Goal: Find contact information: Find contact information

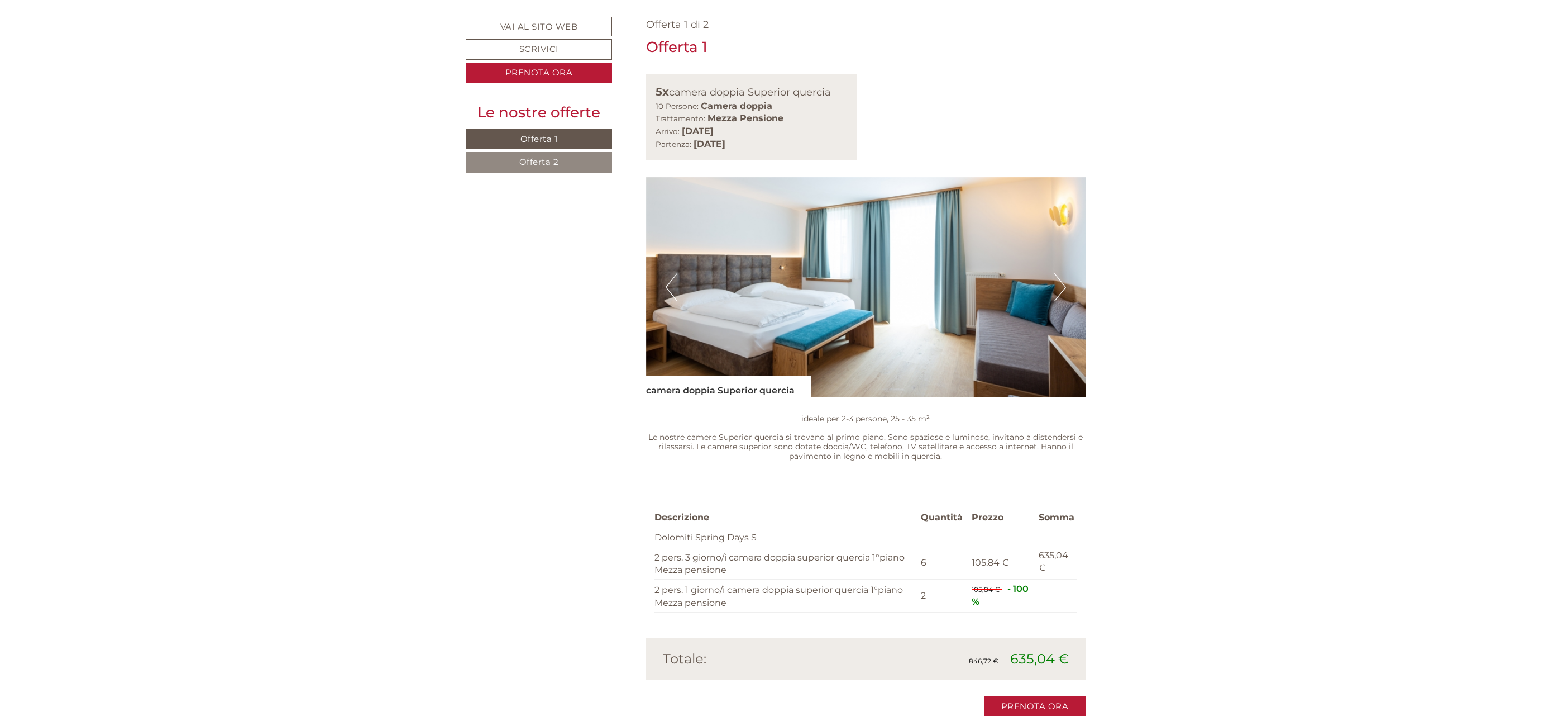
scroll to position [844, 0]
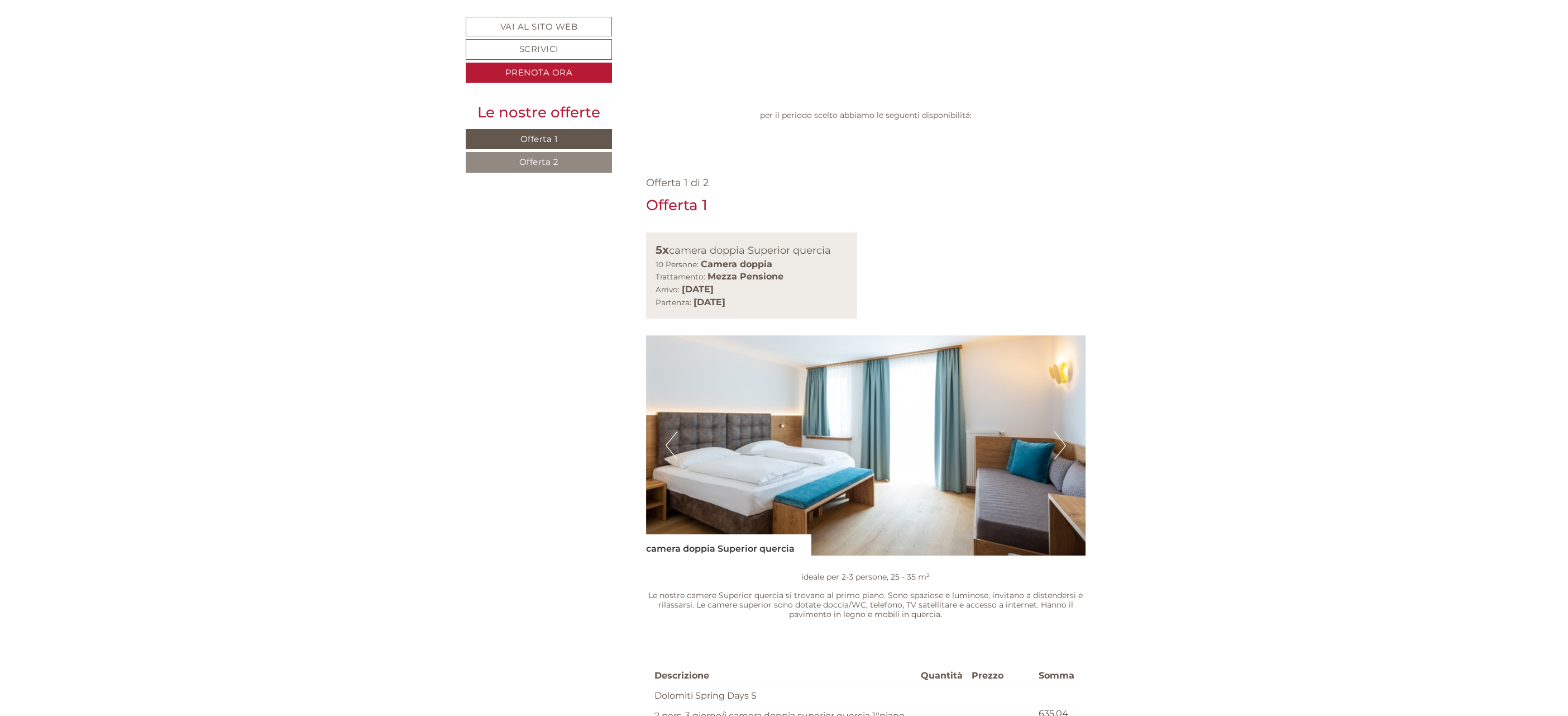
click at [1058, 431] on button "Next" at bounding box center [1060, 445] width 12 height 28
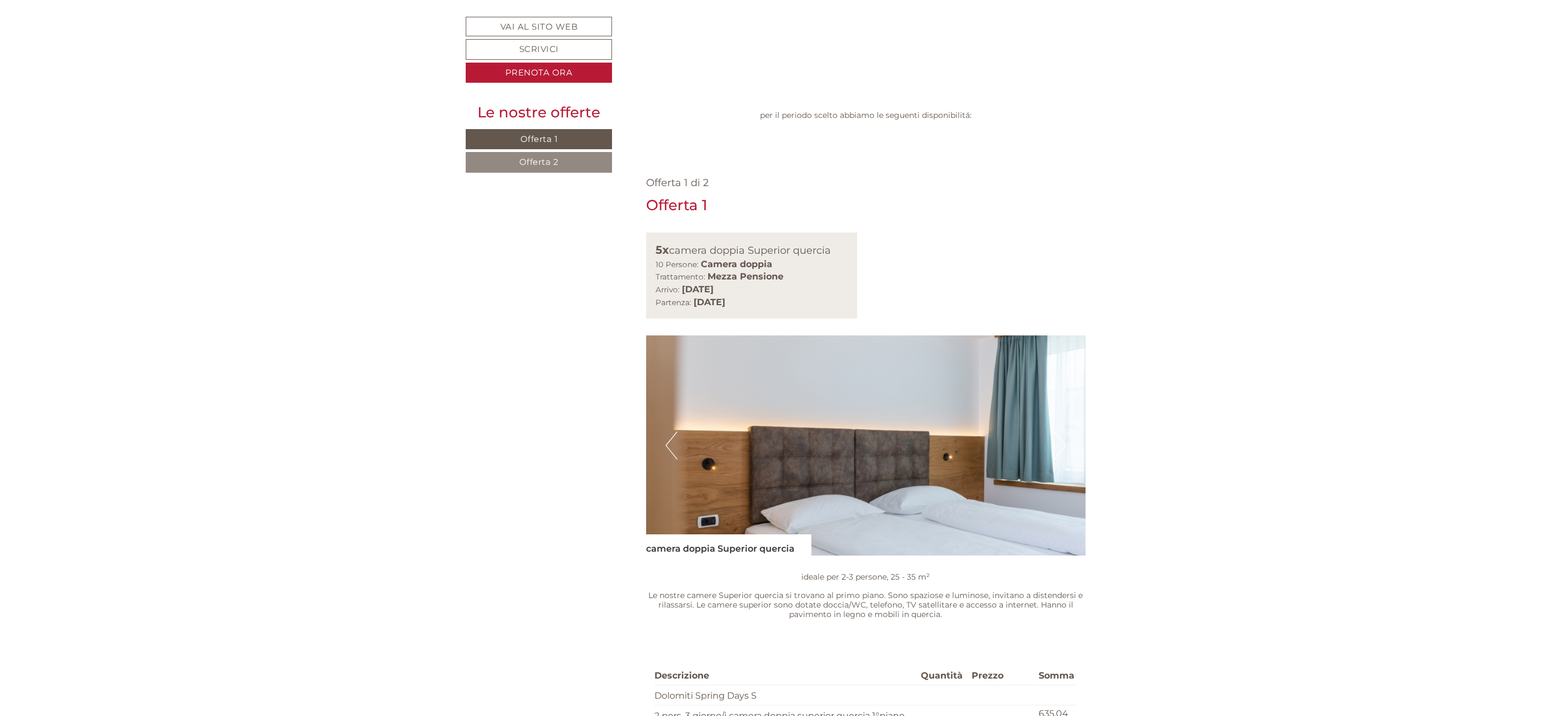
click at [1058, 431] on button "Next" at bounding box center [1060, 445] width 12 height 28
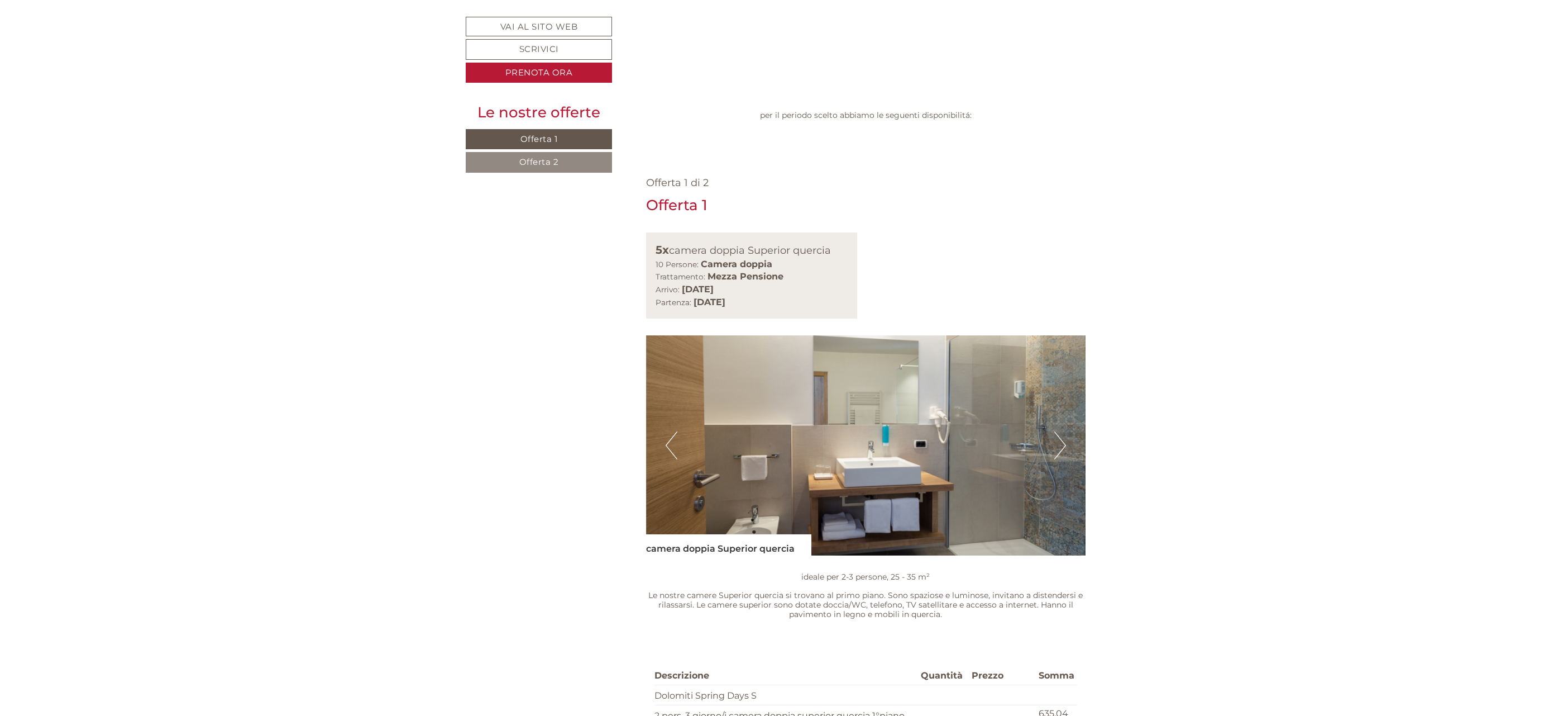
click at [1058, 431] on button "Next" at bounding box center [1060, 445] width 12 height 28
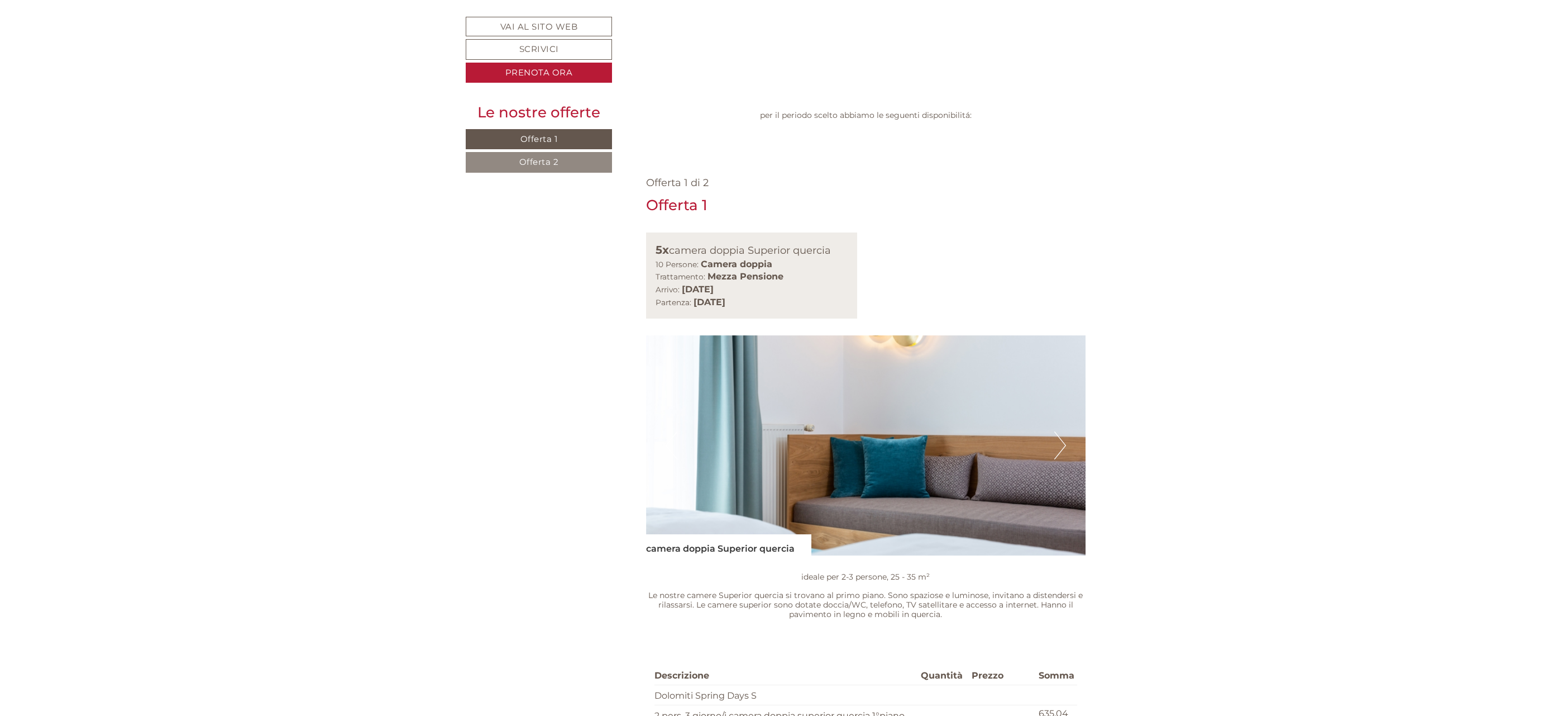
click at [1058, 431] on button "Next" at bounding box center [1060, 445] width 12 height 28
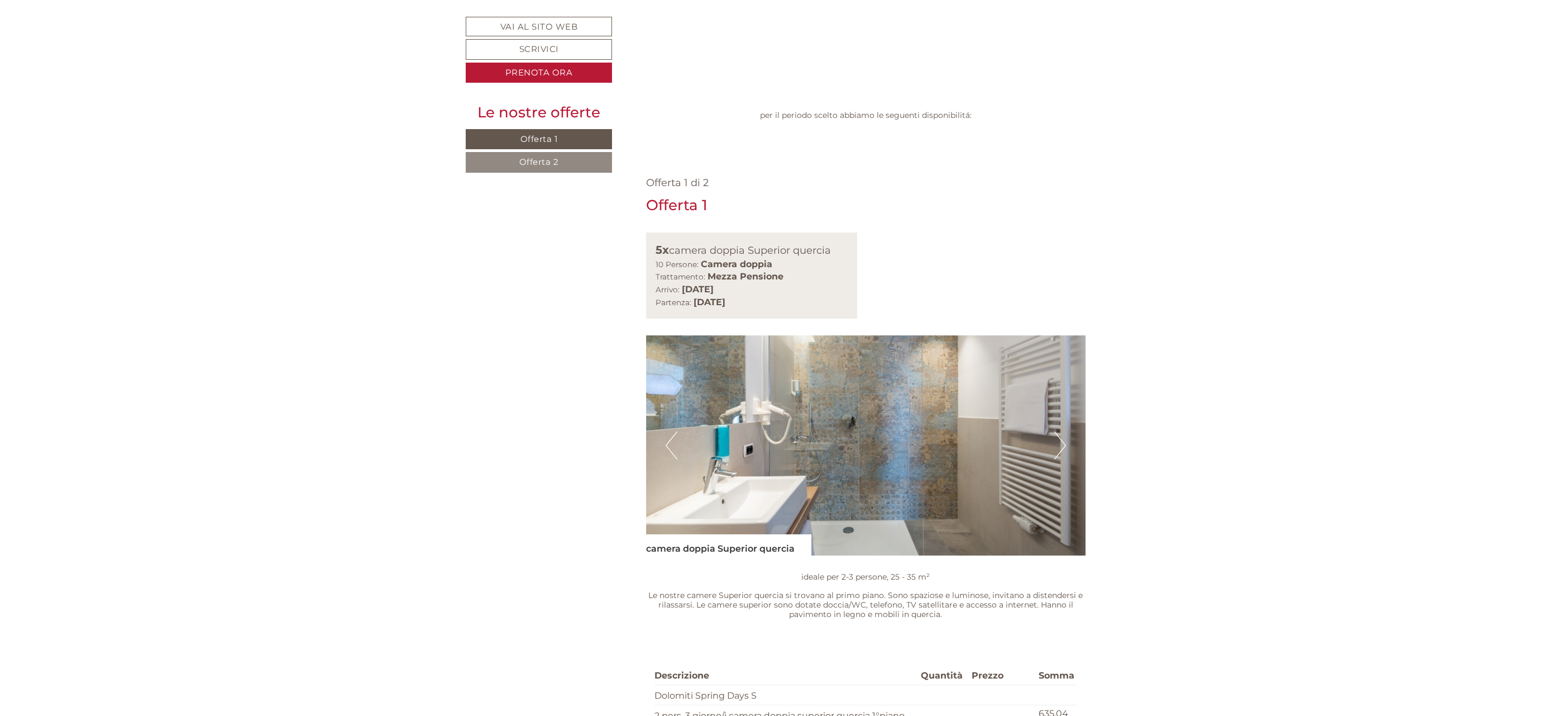
click at [1058, 431] on button "Next" at bounding box center [1060, 445] width 12 height 28
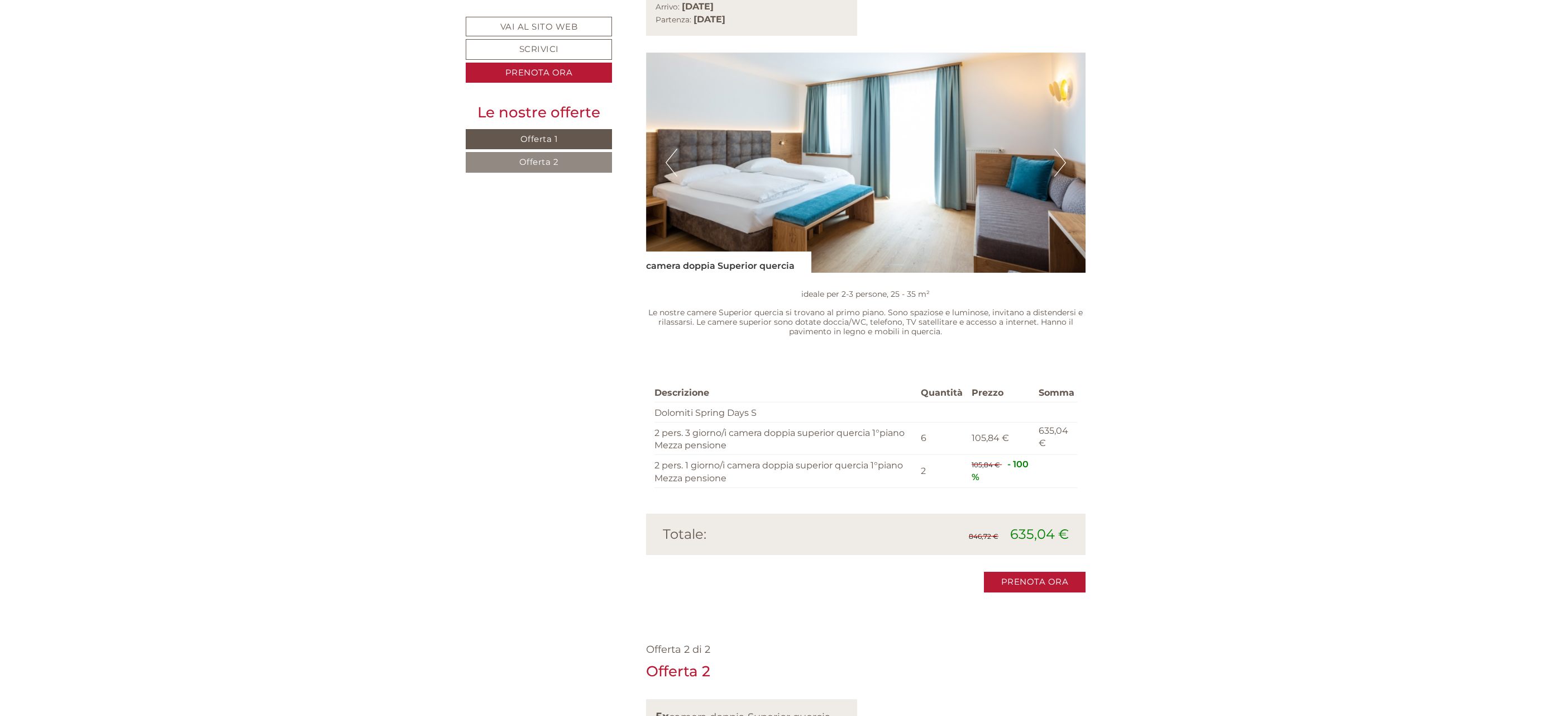
scroll to position [1425, 0]
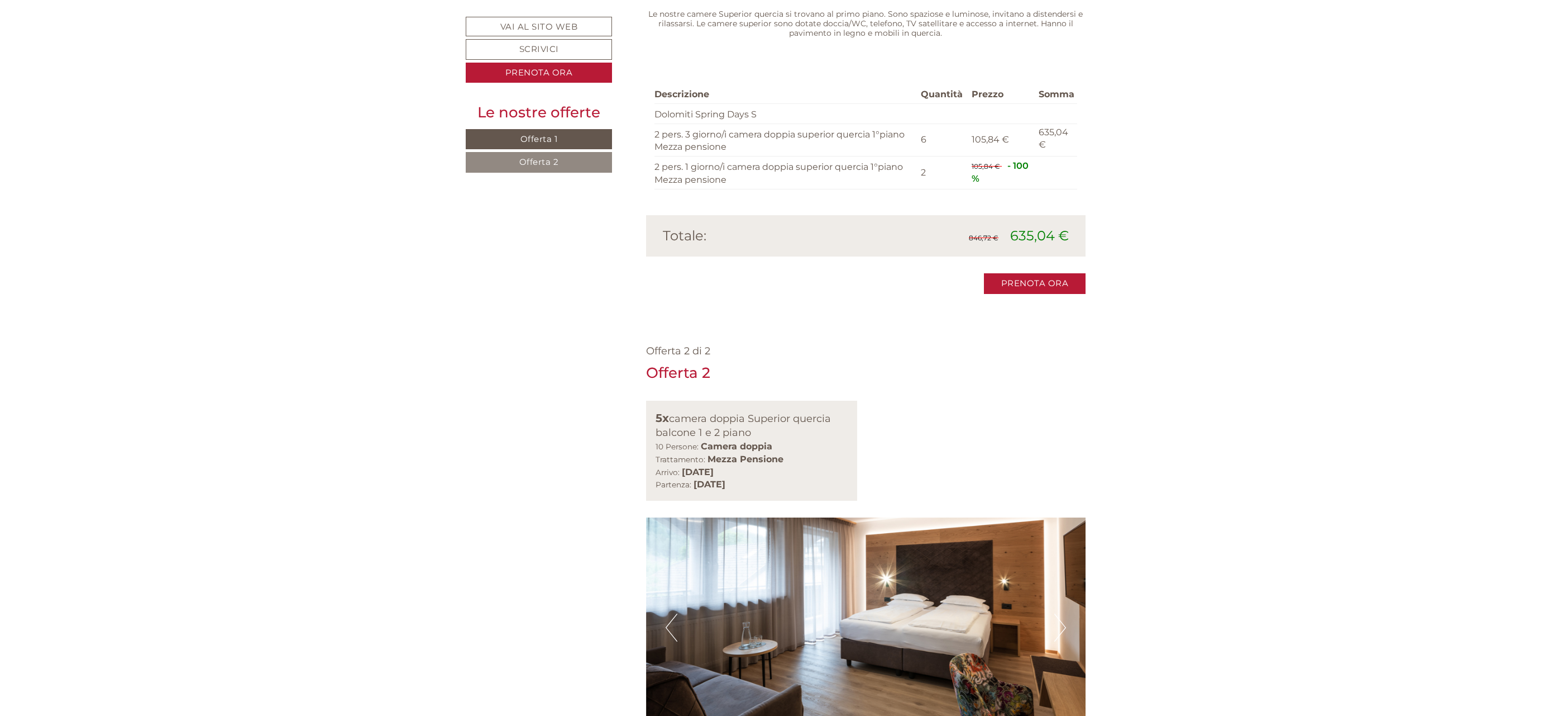
click at [1062, 613] on button "Next" at bounding box center [1060, 627] width 12 height 28
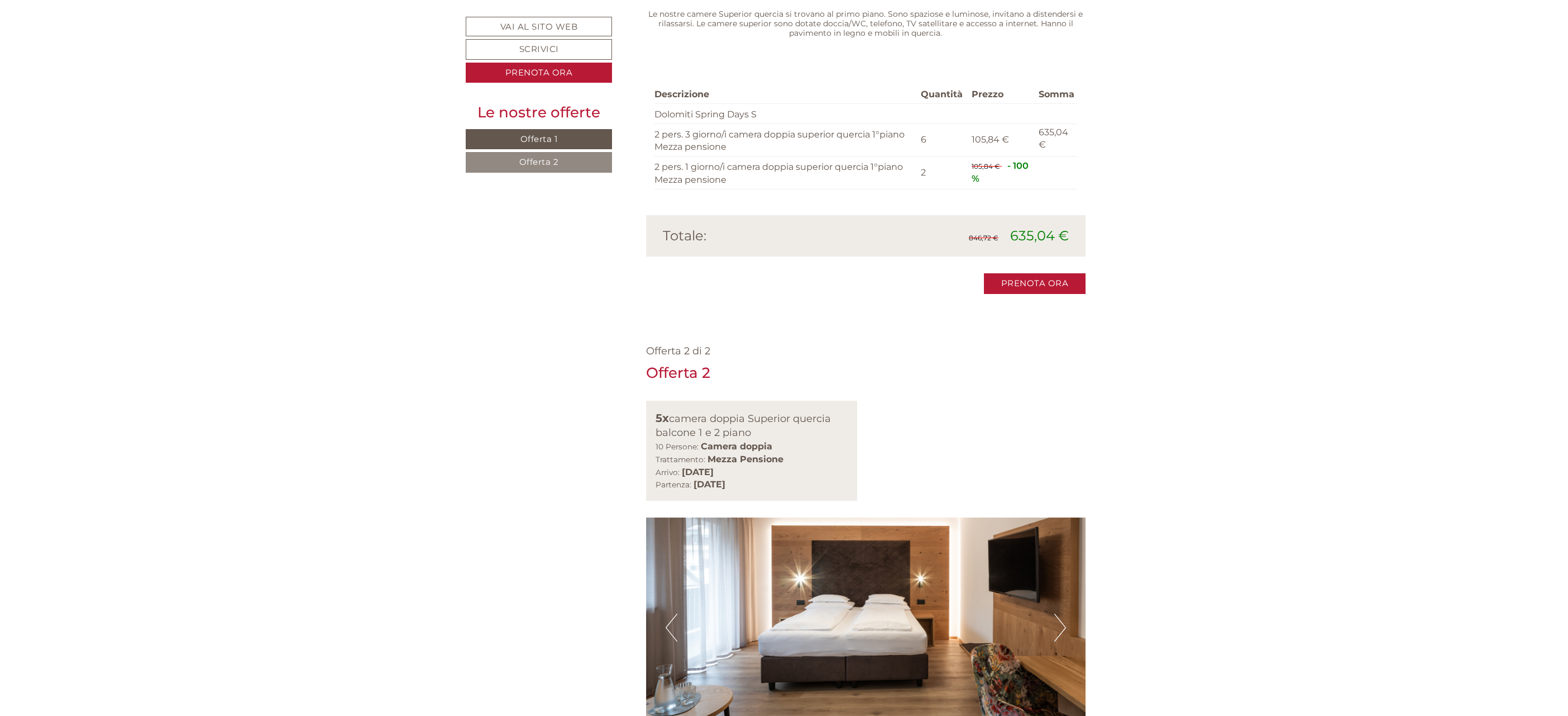
click at [1062, 613] on button "Next" at bounding box center [1060, 627] width 12 height 28
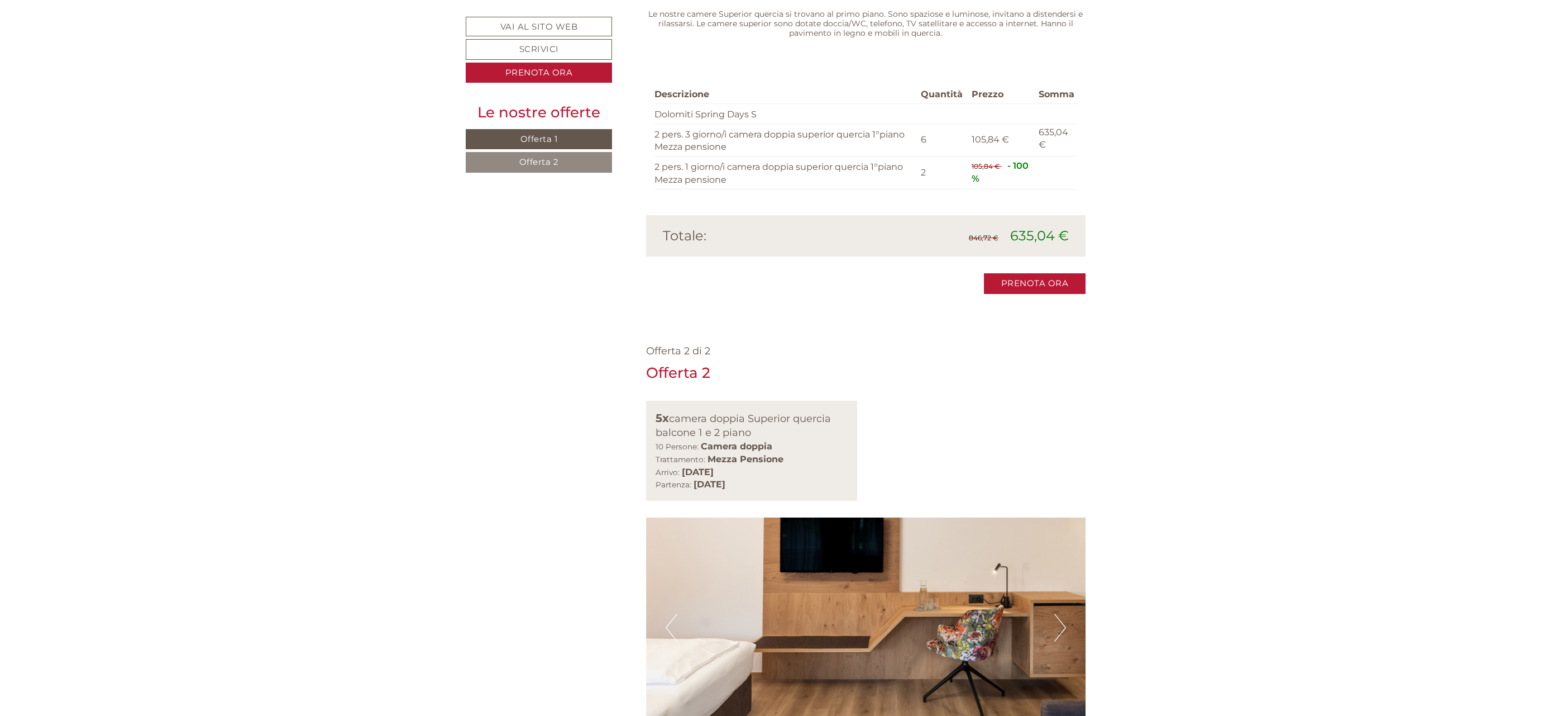
click at [1062, 613] on button "Next" at bounding box center [1060, 627] width 12 height 28
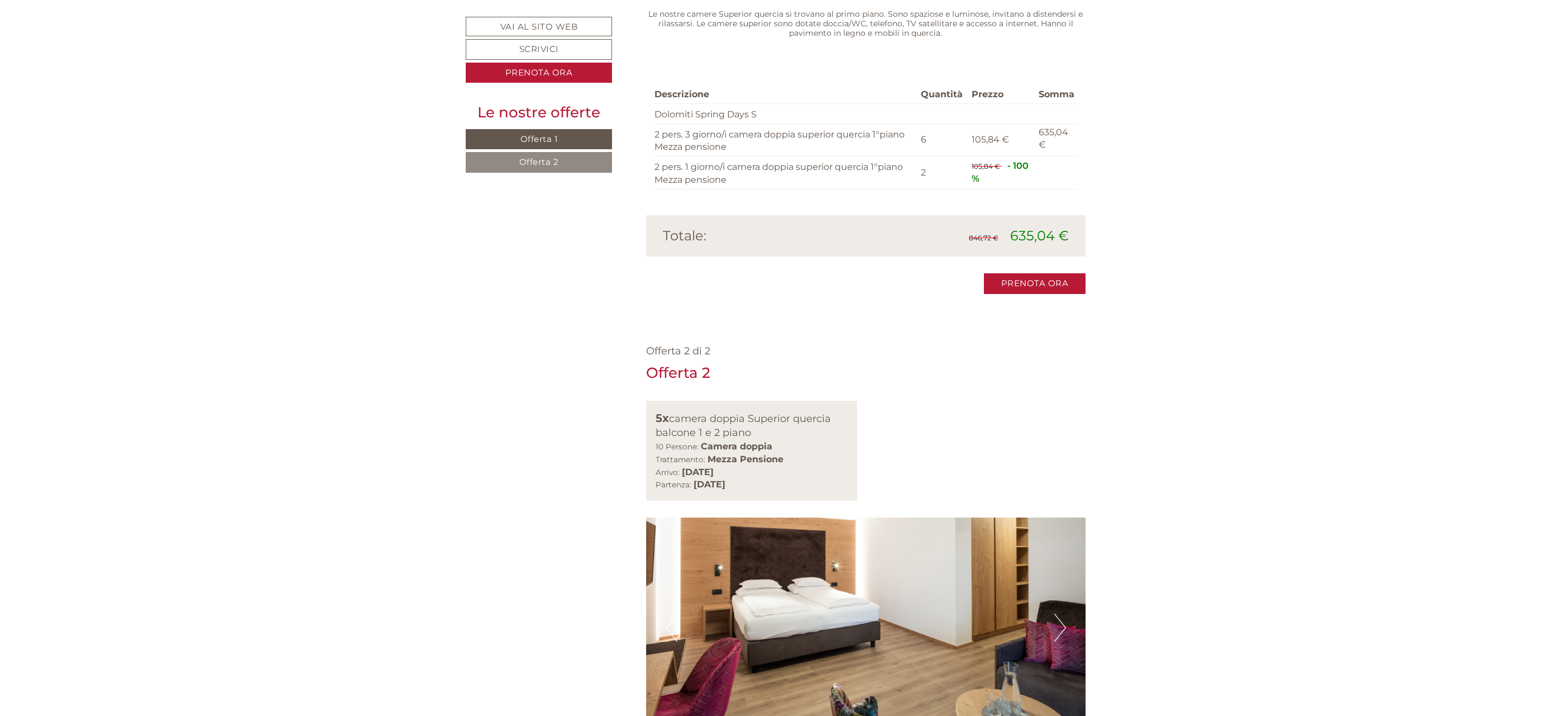
click at [1062, 613] on button "Next" at bounding box center [1060, 627] width 12 height 28
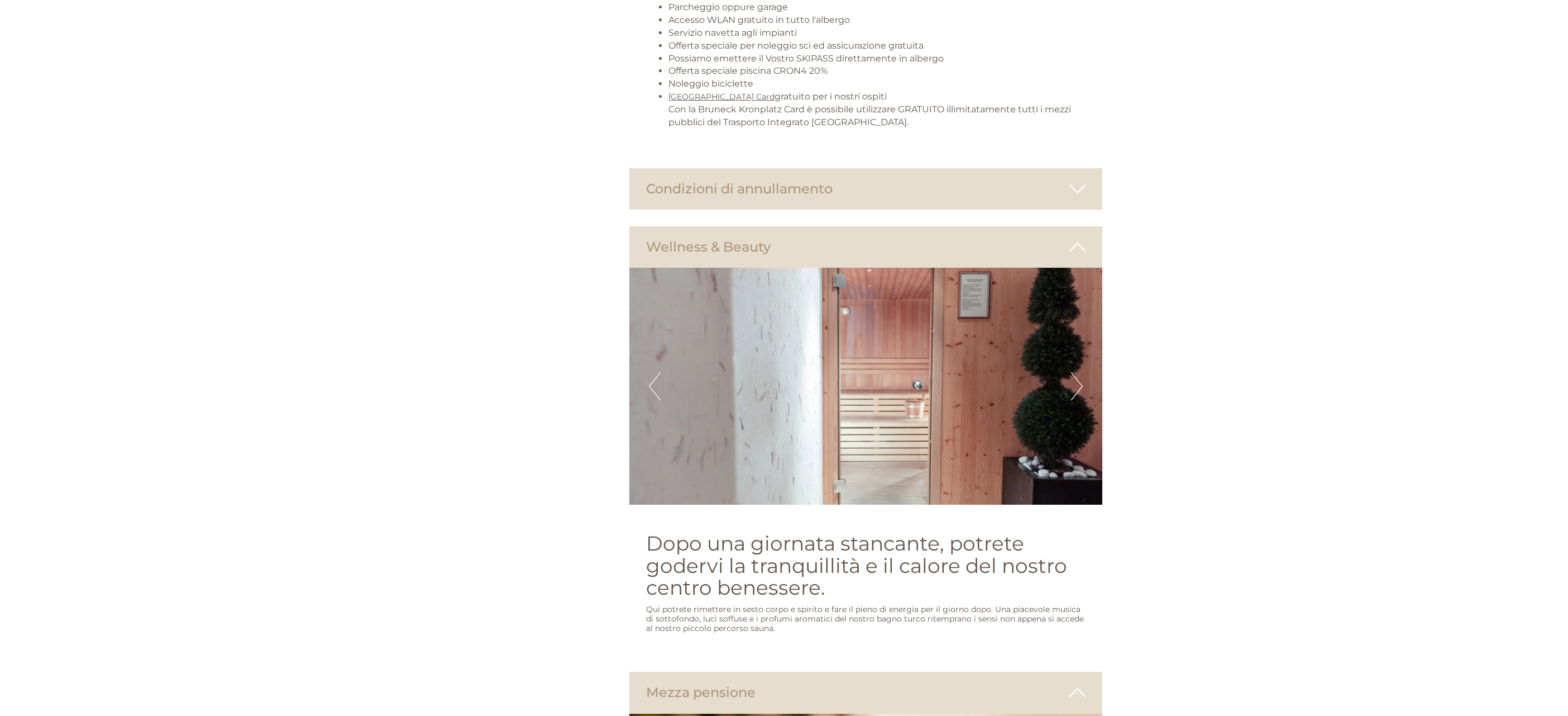
scroll to position [0, 0]
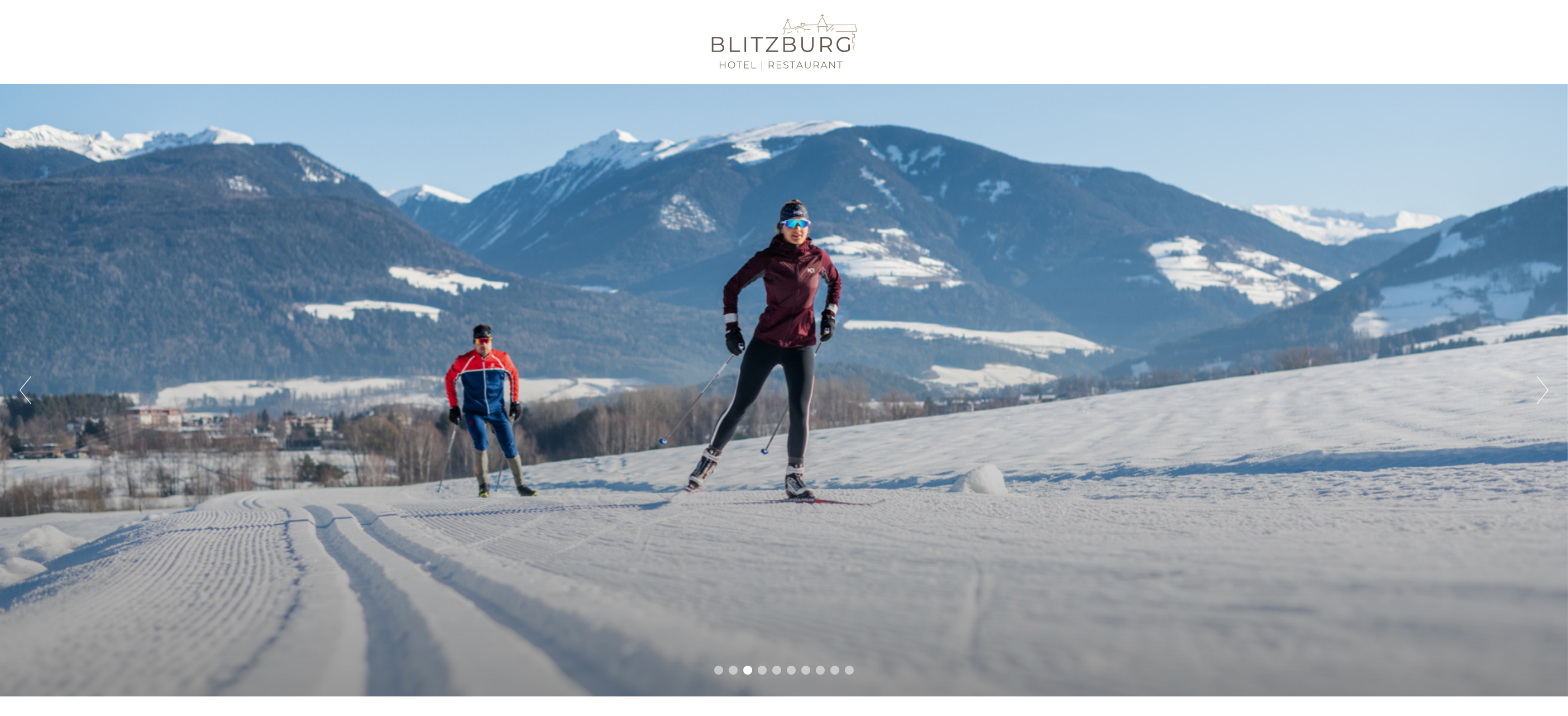
click at [766, 45] on div at bounding box center [784, 42] width 625 height 72
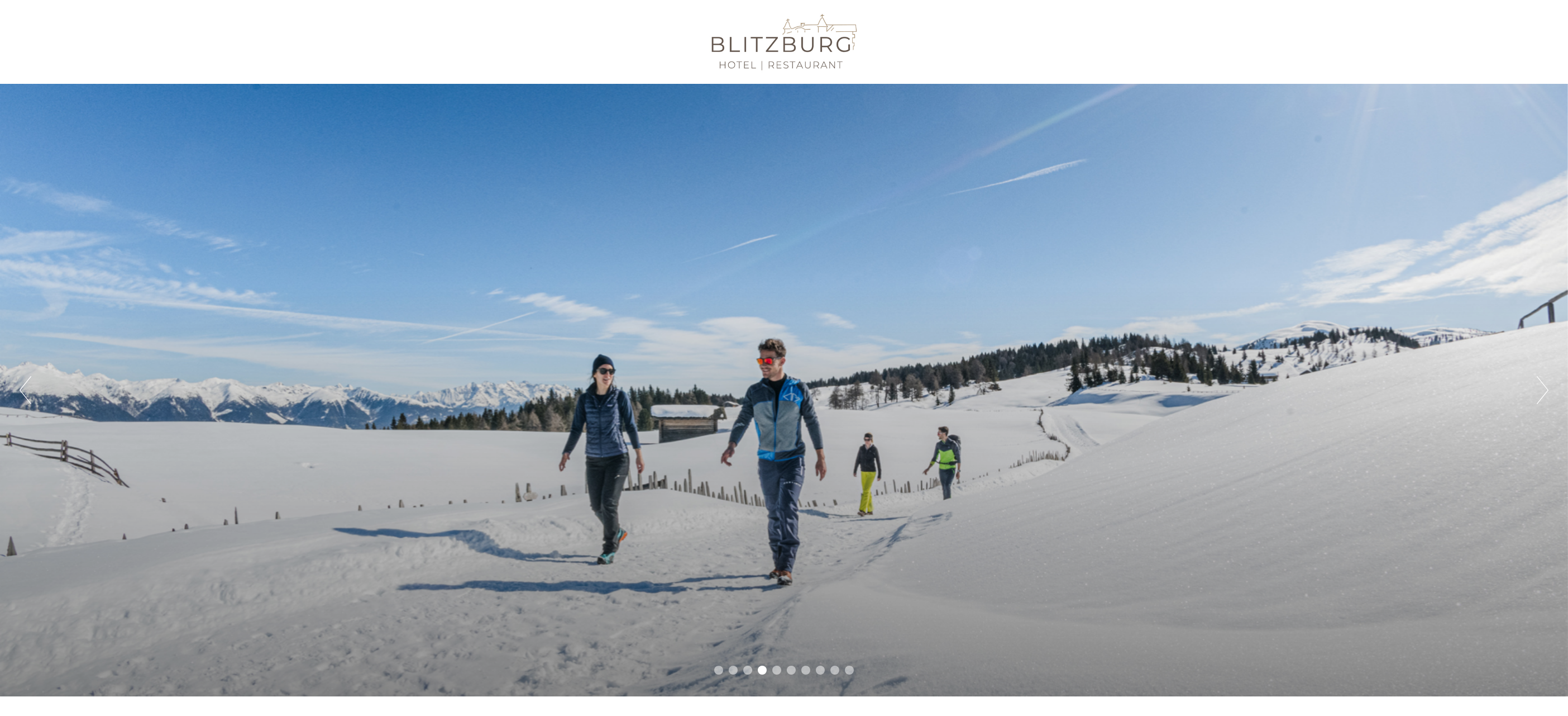
click at [795, 50] on div at bounding box center [784, 42] width 625 height 72
click at [809, 64] on div at bounding box center [784, 42] width 625 height 72
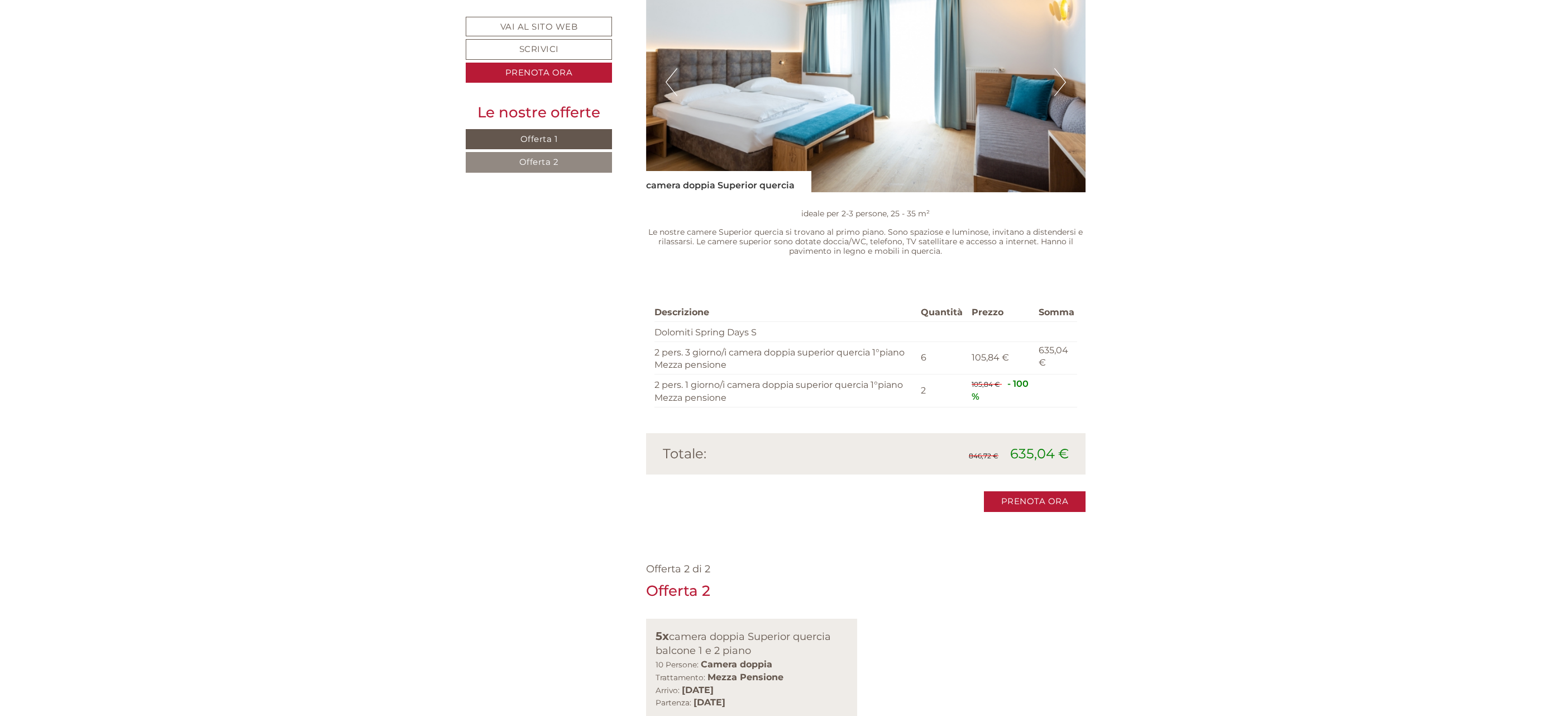
scroll to position [5246, 0]
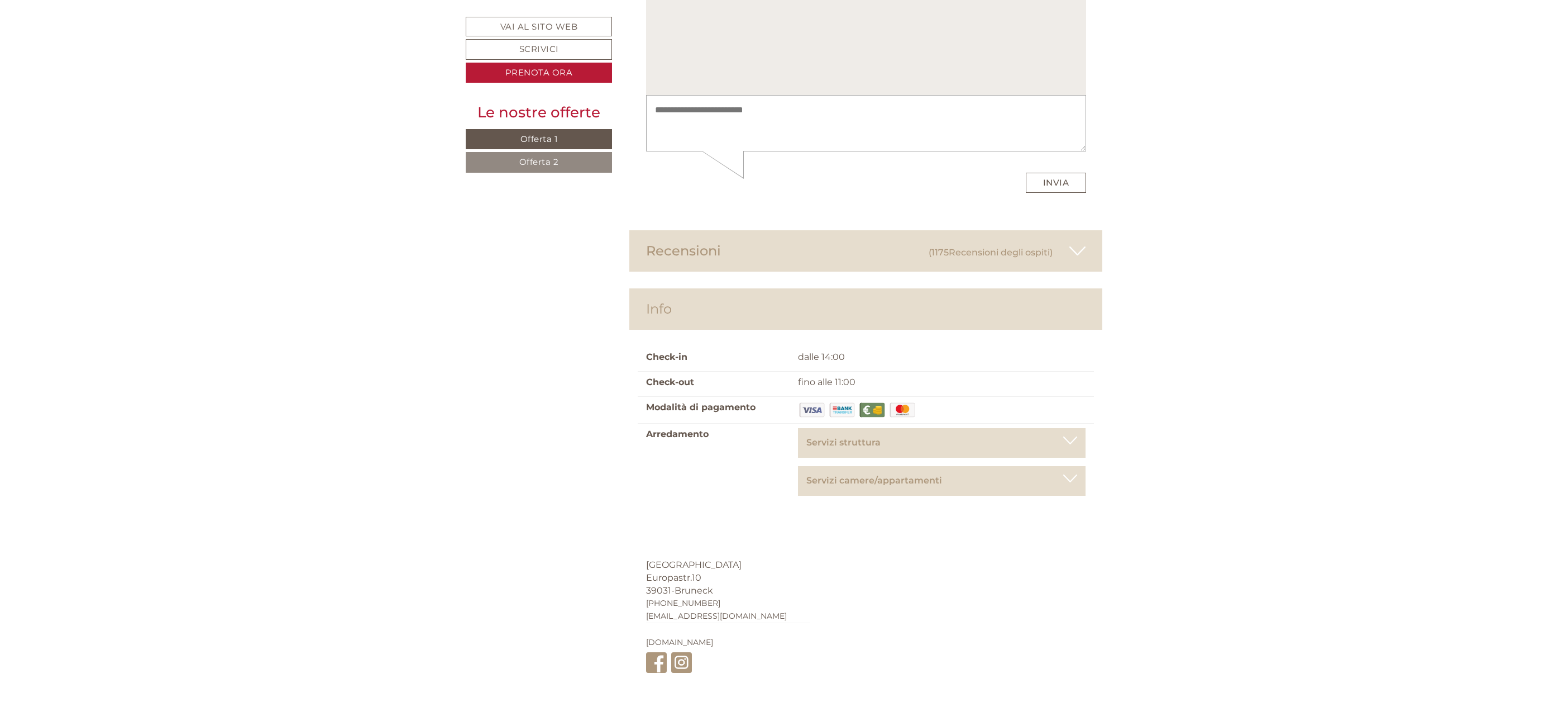
click at [689, 637] on link "[DOMAIN_NAME]" at bounding box center [679, 642] width 67 height 10
drag, startPoint x: 661, startPoint y: 357, endPoint x: 728, endPoint y: 357, distance: 67.0
click at [728, 542] on div "[GEOGRAPHIC_DATA] Europastr.10 39031 - [GEOGRAPHIC_DATA] [PHONE_NUMBER] [EMAIL_…" at bounding box center [727, 618] width 197 height 152
copy span "[GEOGRAPHIC_DATA]"
